Goal: Task Accomplishment & Management: Use online tool/utility

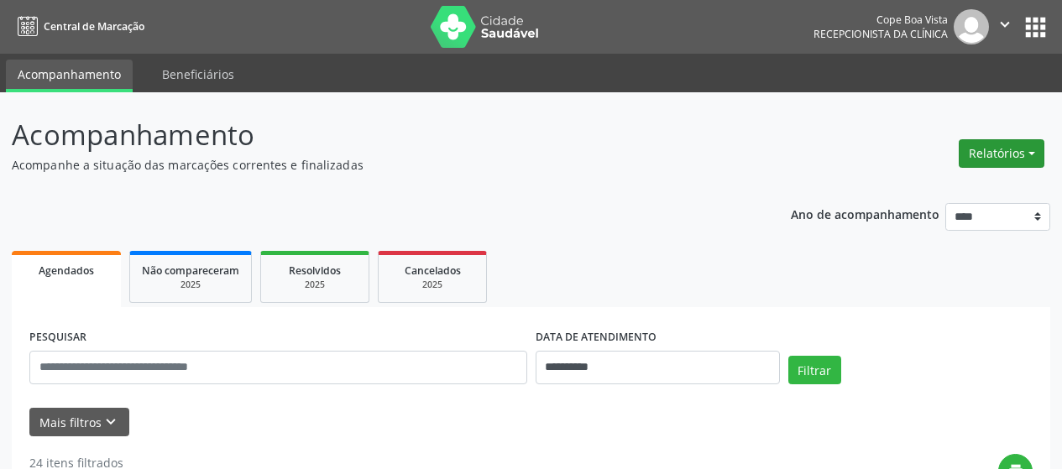
click at [1013, 140] on button "Relatórios" at bounding box center [1002, 153] width 86 height 29
click at [941, 191] on link "Agendamentos" at bounding box center [955, 190] width 181 height 24
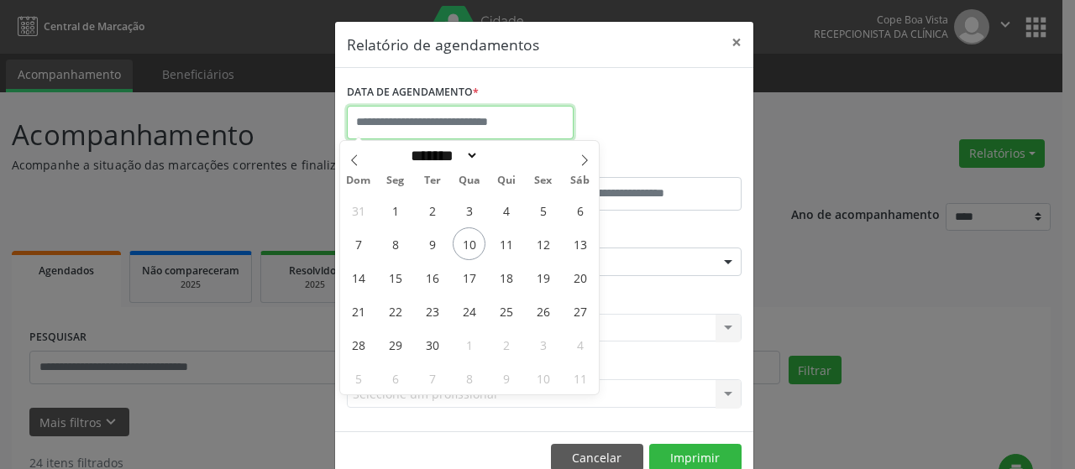
click at [463, 126] on input "text" at bounding box center [460, 123] width 227 height 34
click at [503, 242] on span "11" at bounding box center [506, 244] width 33 height 33
type input "**********"
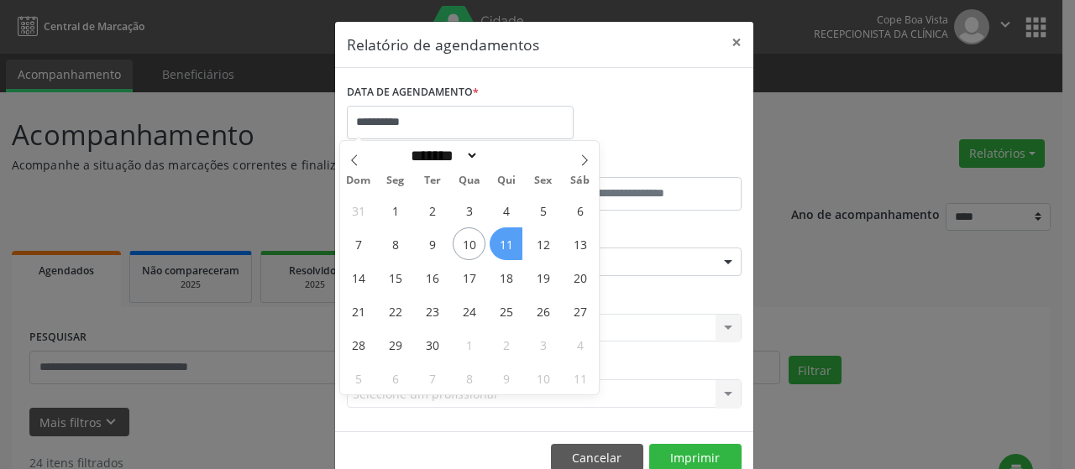
click at [503, 242] on span "11" at bounding box center [506, 244] width 33 height 33
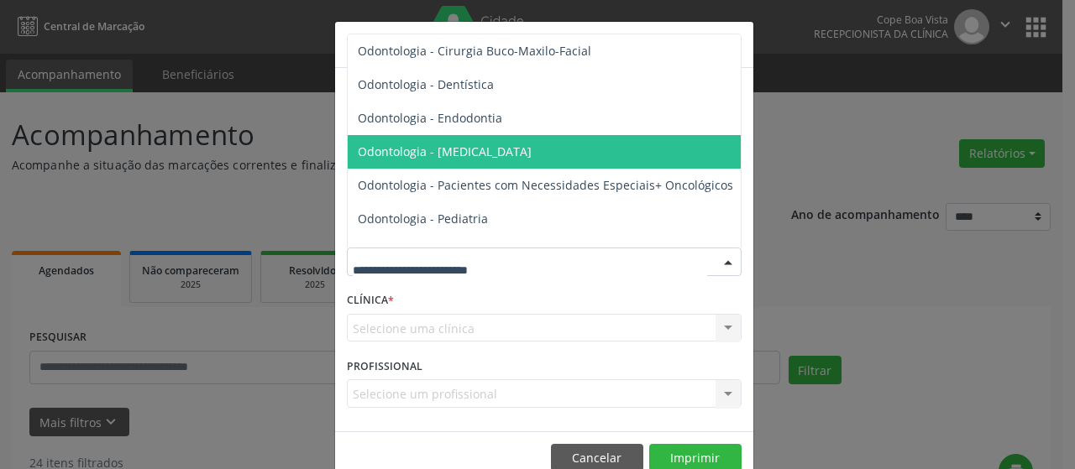
scroll to position [2183, 0]
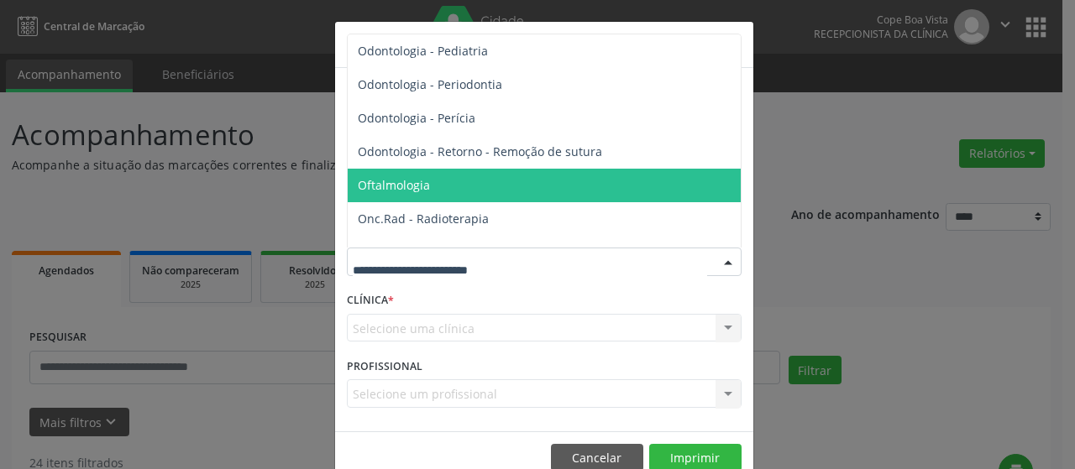
click at [434, 177] on span "Oftalmologia" at bounding box center [546, 186] width 396 height 34
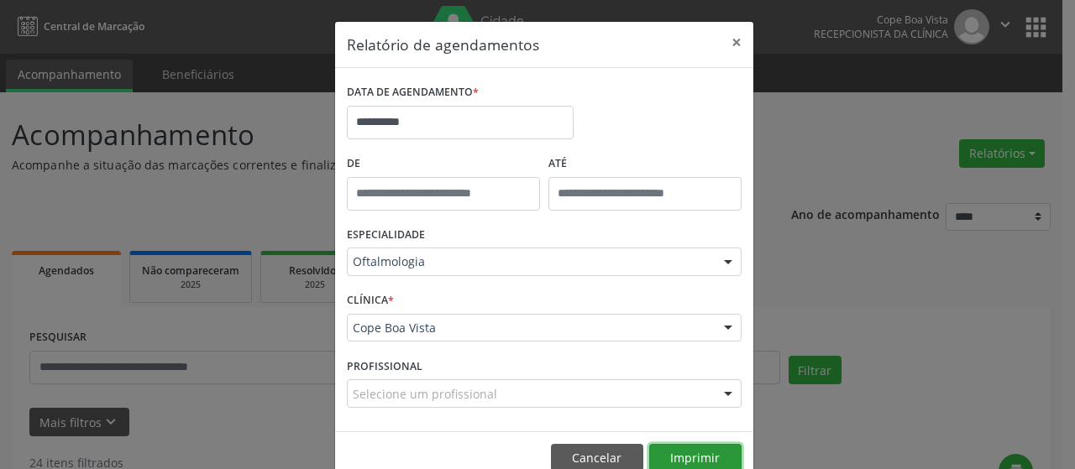
click at [688, 459] on button "Imprimir" at bounding box center [695, 458] width 92 height 29
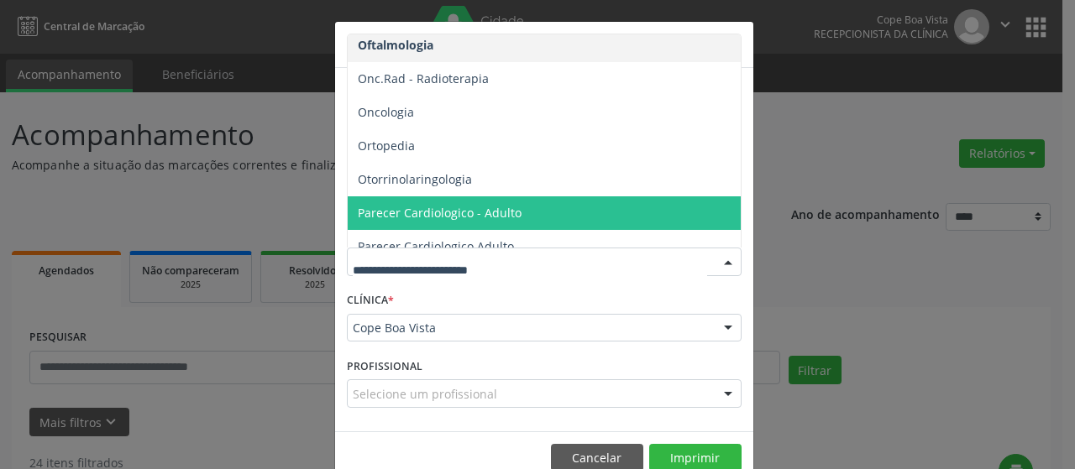
scroll to position [2351, 0]
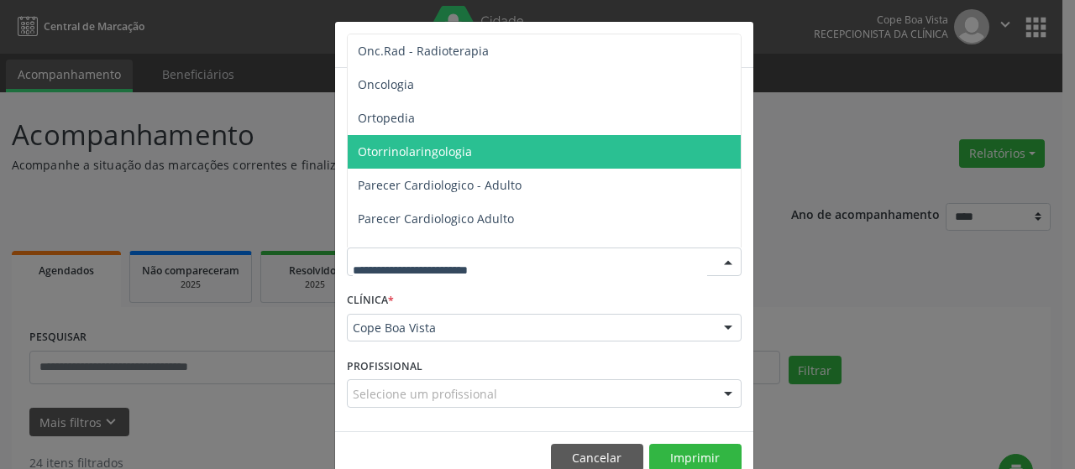
click at [432, 152] on span "Otorrinolaringologia" at bounding box center [415, 152] width 114 height 16
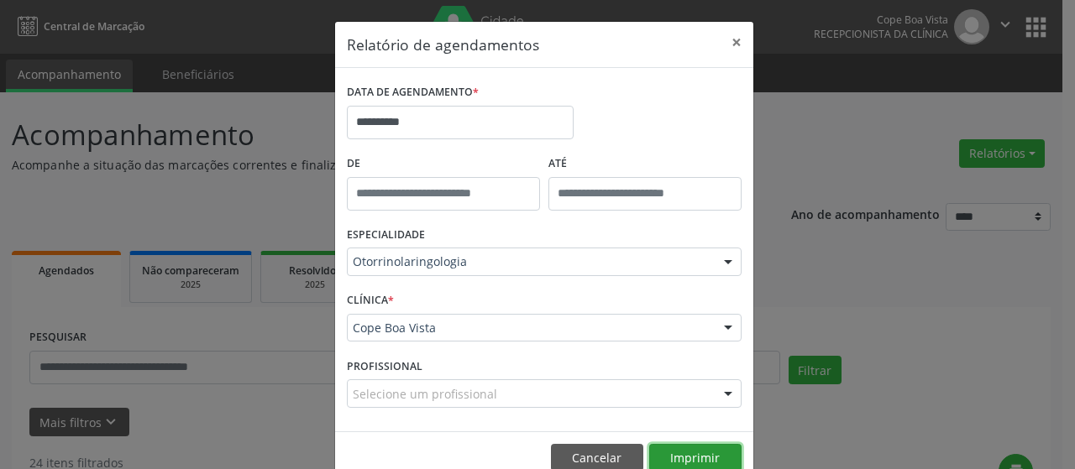
click at [701, 452] on button "Imprimir" at bounding box center [695, 458] width 92 height 29
